Goal: Subscribe to service/newsletter

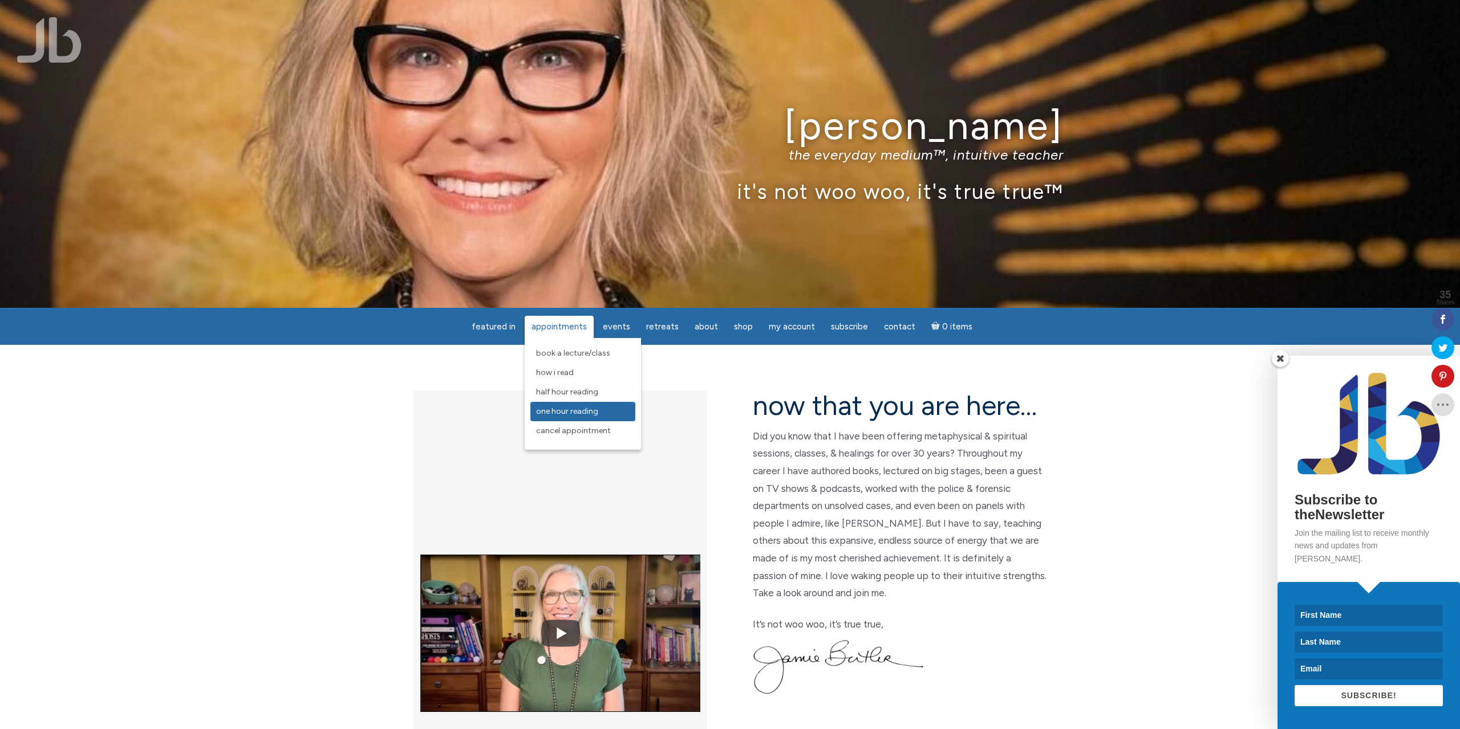
click at [552, 328] on span "One Hour Reading" at bounding box center [567, 412] width 62 height 10
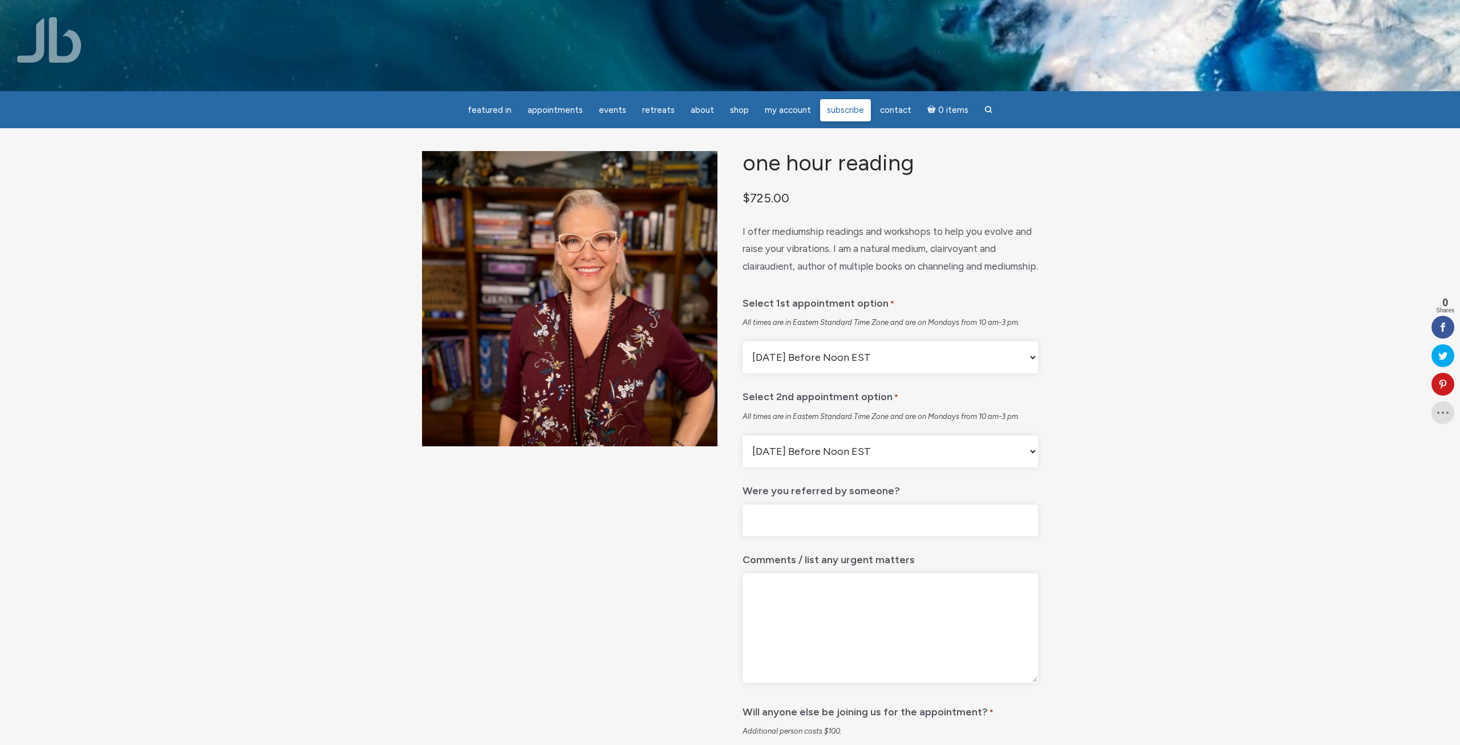
click at [848, 112] on span "Subscribe" at bounding box center [845, 110] width 37 height 10
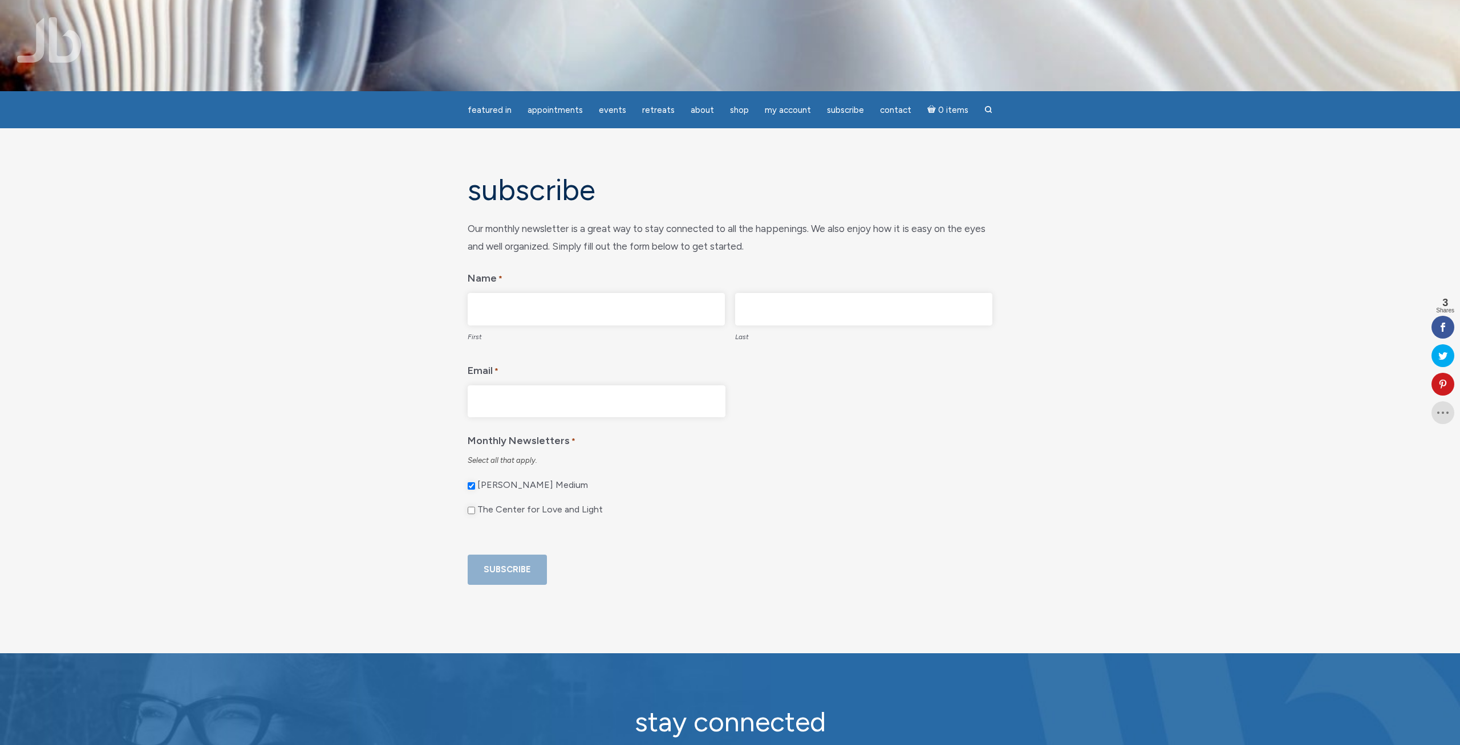
click at [556, 314] on input "First" at bounding box center [596, 309] width 257 height 33
type input "s"
type input "[PERSON_NAME]"
type input "[EMAIL_ADDRESS][DOMAIN_NAME]"
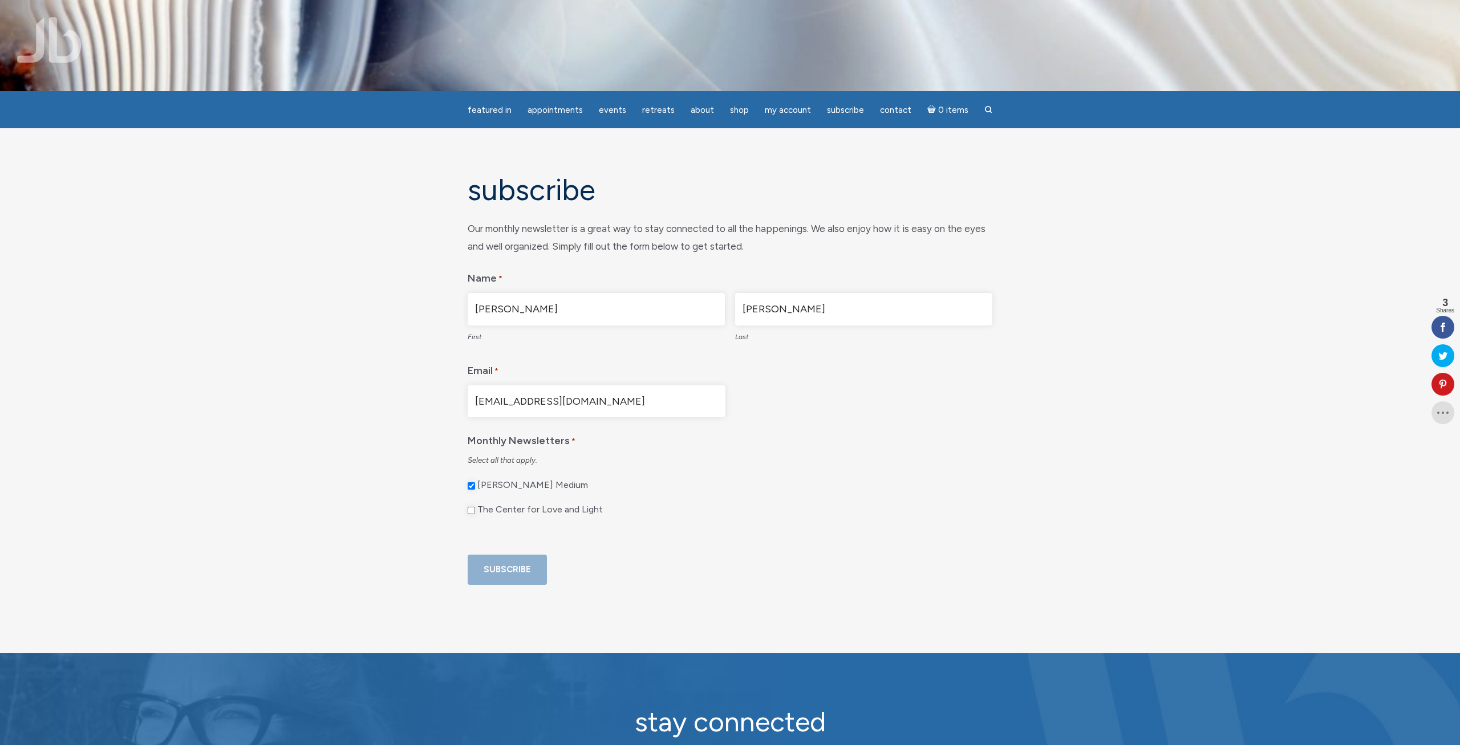
click at [468, 512] on input "The Center for Love and Light" at bounding box center [471, 510] width 7 height 7
checkbox input "true"
click at [497, 585] on input "Subscribe" at bounding box center [507, 570] width 79 height 30
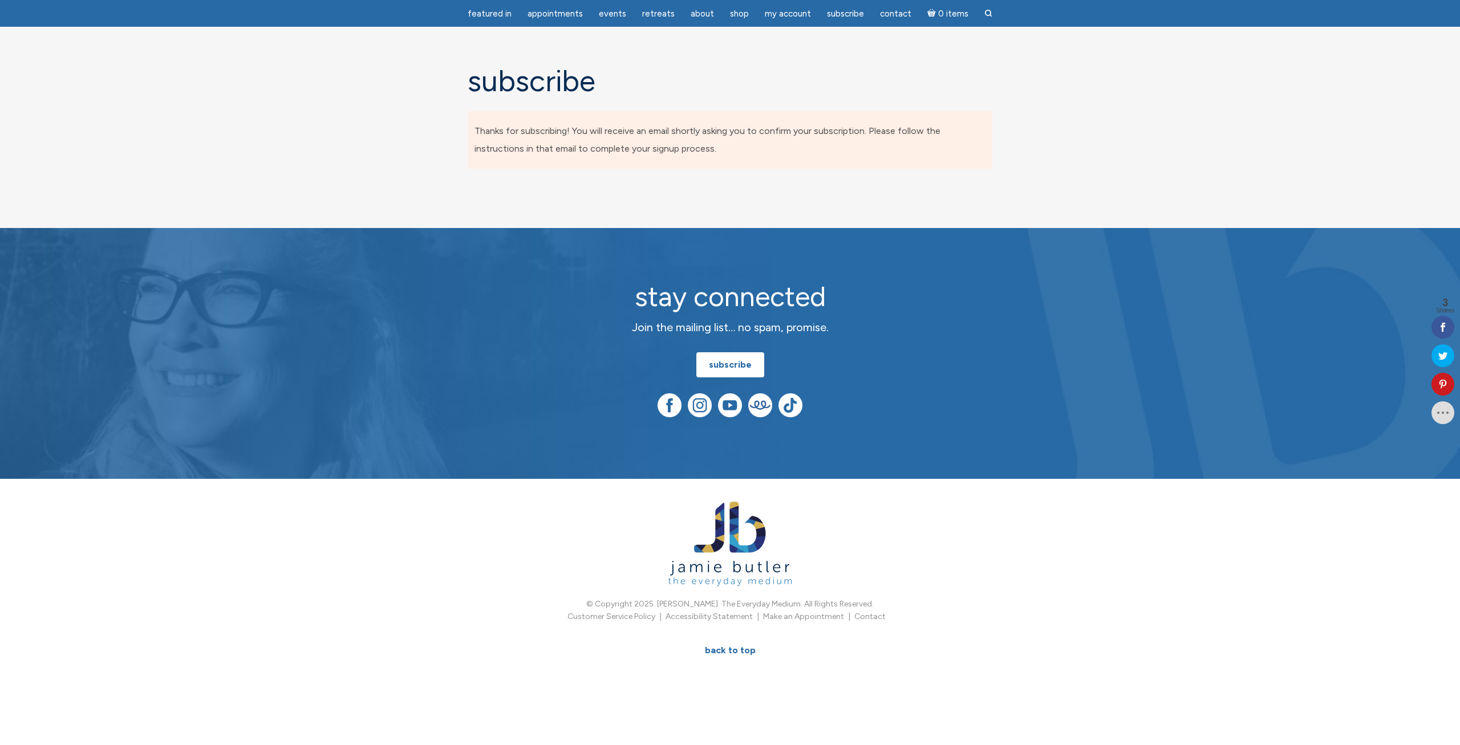
scroll to position [72, 0]
